Goal: Find specific page/section: Find specific page/section

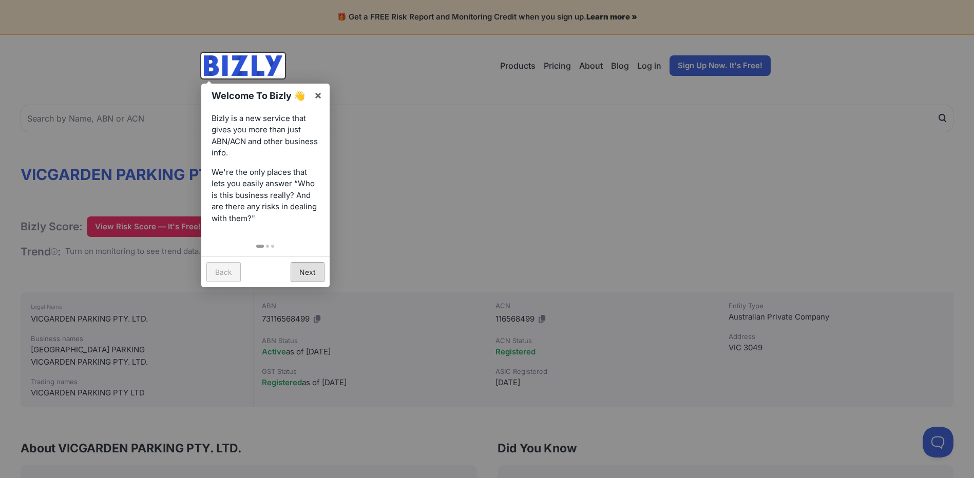
click at [307, 273] on link "Next" at bounding box center [308, 272] width 34 height 20
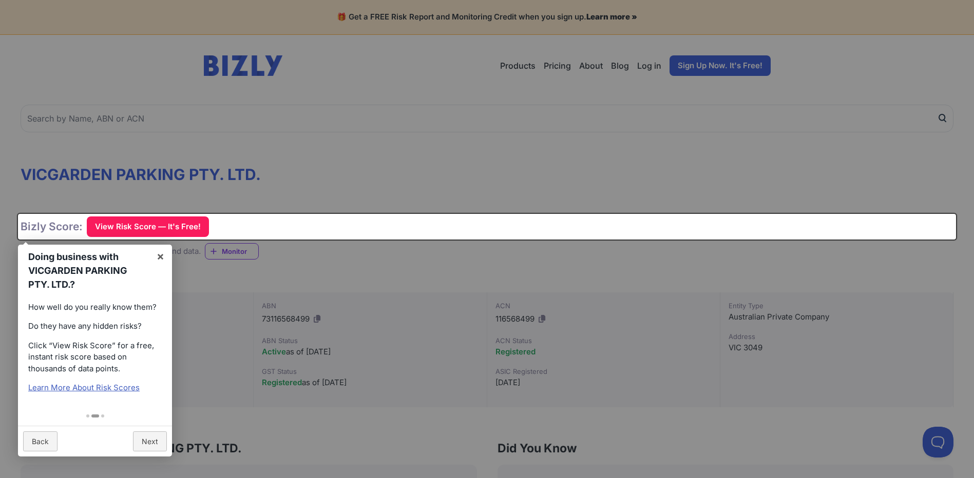
click at [303, 188] on div at bounding box center [487, 239] width 974 height 478
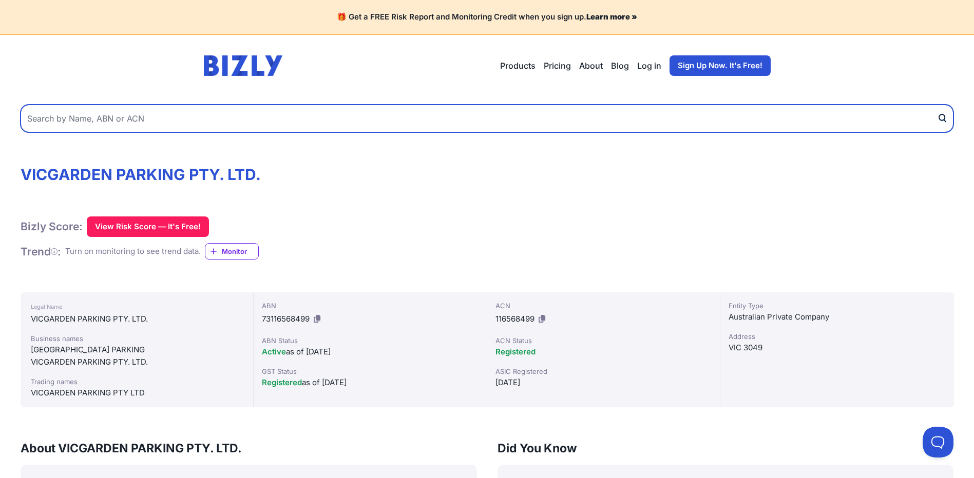
click at [126, 113] on input "text" at bounding box center [487, 119] width 933 height 28
type input "004616693"
click at [937, 105] on button "submit" at bounding box center [945, 119] width 16 height 28
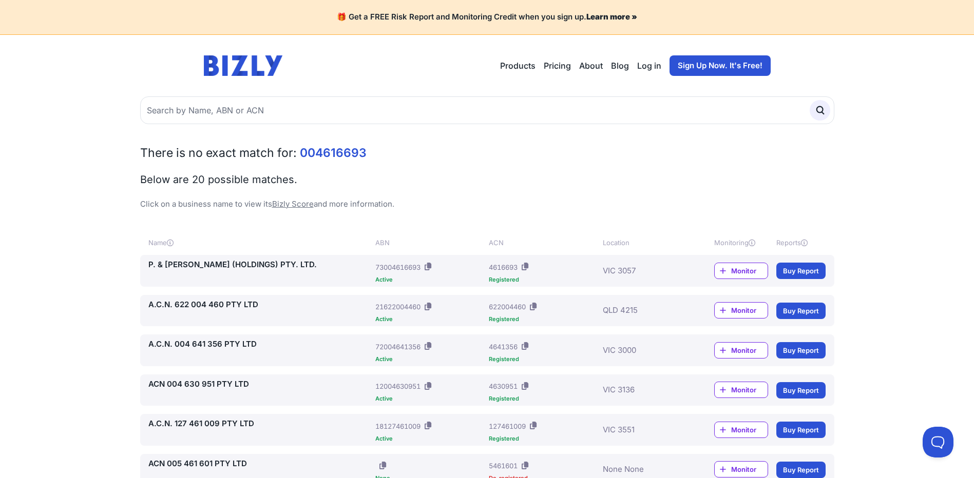
click at [218, 264] on link "P. & [PERSON_NAME] (HOLDINGS) PTY. LTD." at bounding box center [259, 265] width 223 height 12
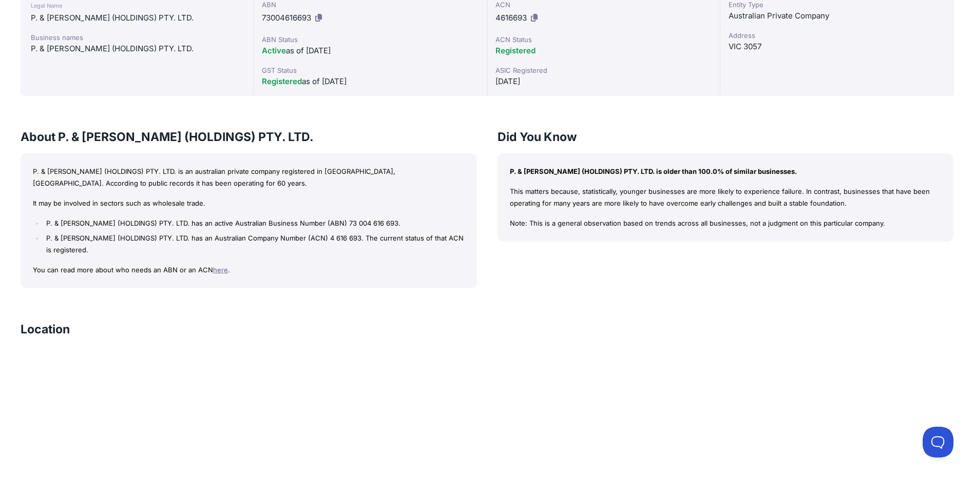
scroll to position [154, 0]
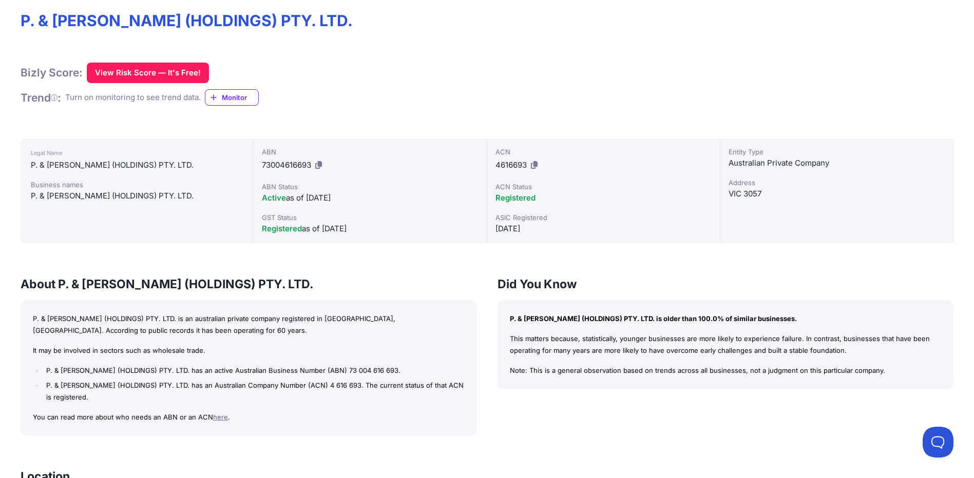
click at [321, 165] on icon at bounding box center [318, 165] width 7 height 8
